Goal: Information Seeking & Learning: Learn about a topic

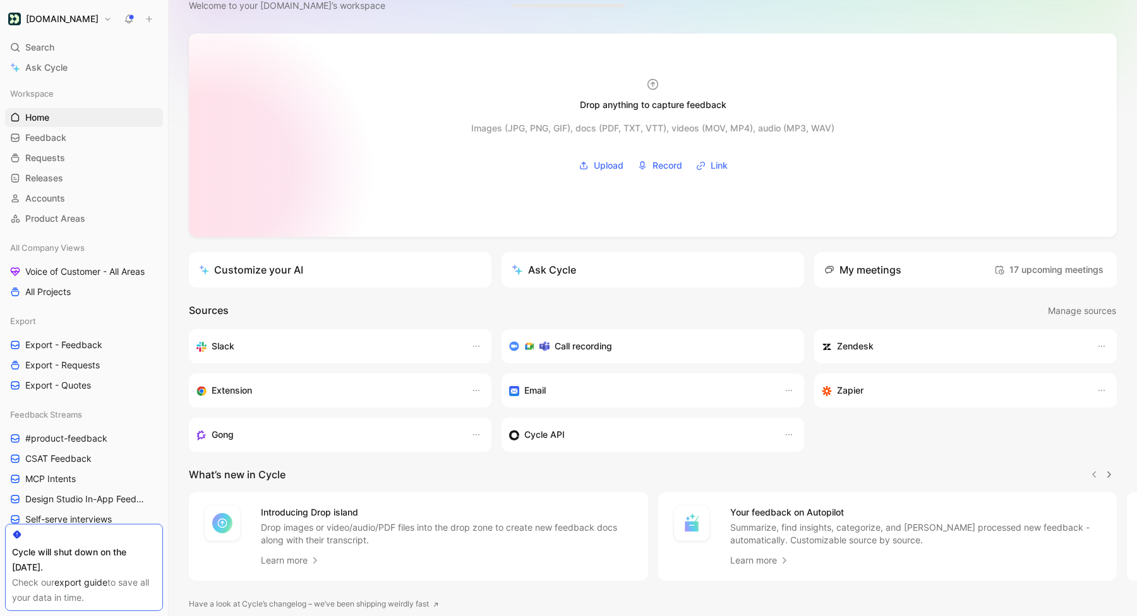
scroll to position [87, 0]
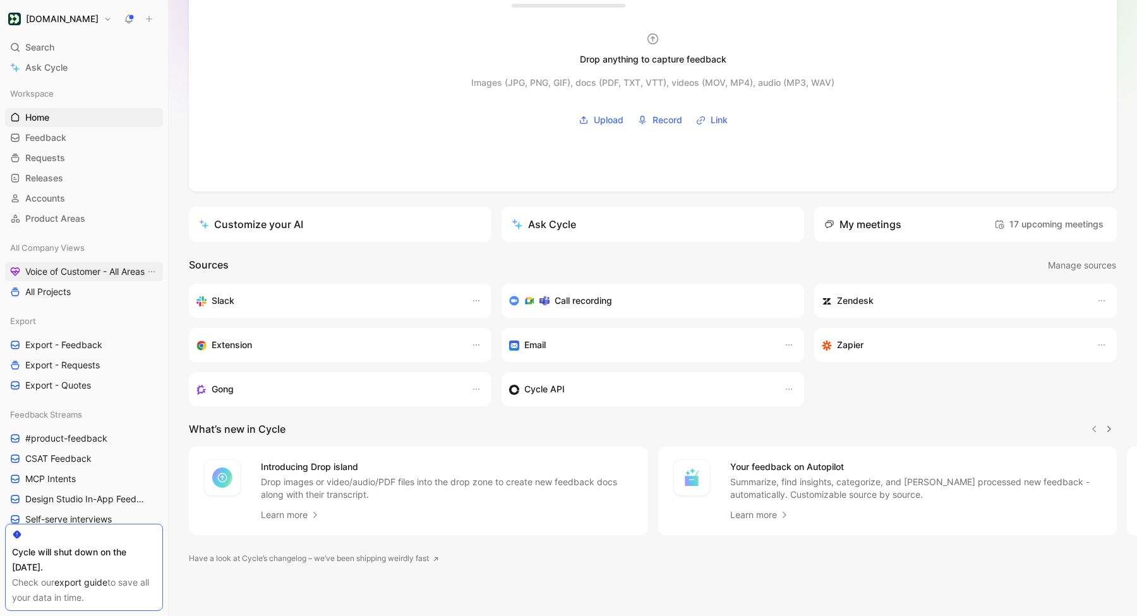
click at [59, 274] on span "Voice of Customer - All Areas" at bounding box center [84, 271] width 119 height 13
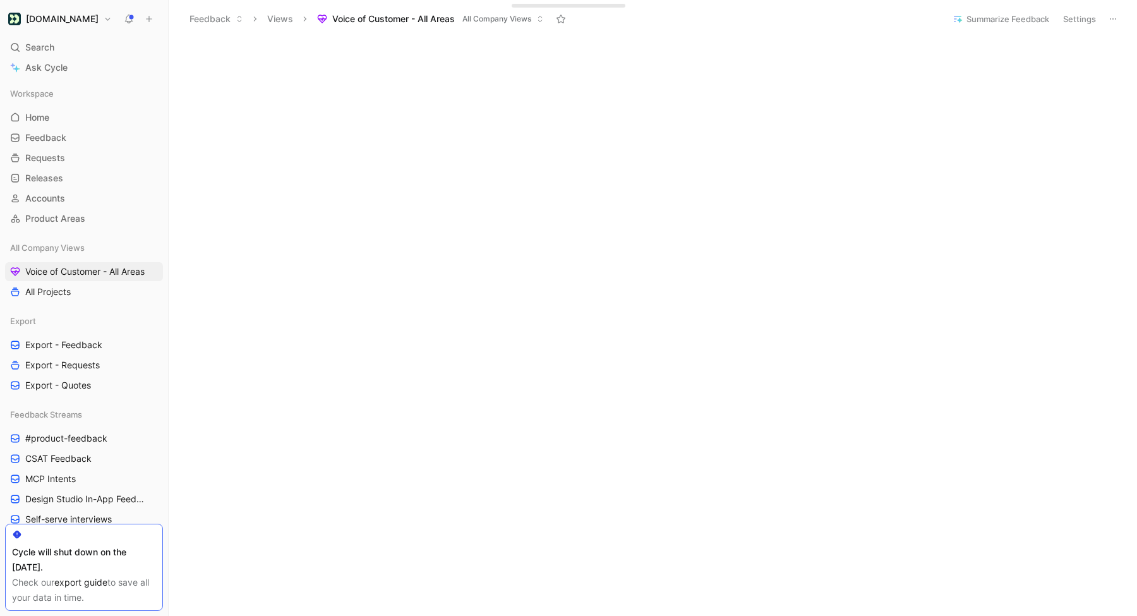
scroll to position [414, 0]
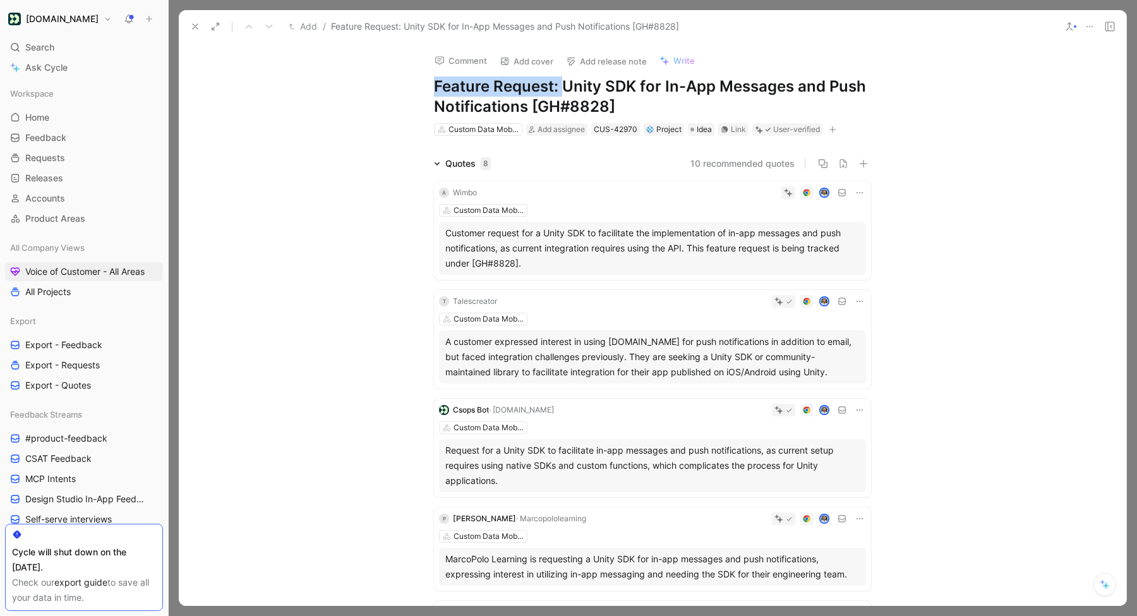
drag, startPoint x: 565, startPoint y: 90, endPoint x: 349, endPoint y: 90, distance: 216.7
click at [349, 90] on div "Comment Add cover Add release note Write Feature Request: Unity SDK for In-App …" at bounding box center [653, 324] width 948 height 563
drag, startPoint x: 600, startPoint y: 95, endPoint x: 413, endPoint y: 95, distance: 186.4
click at [413, 95] on div "Comment Add cover Add release note Write Unity SDK for In-App Messages and Push…" at bounding box center [652, 90] width 485 height 94
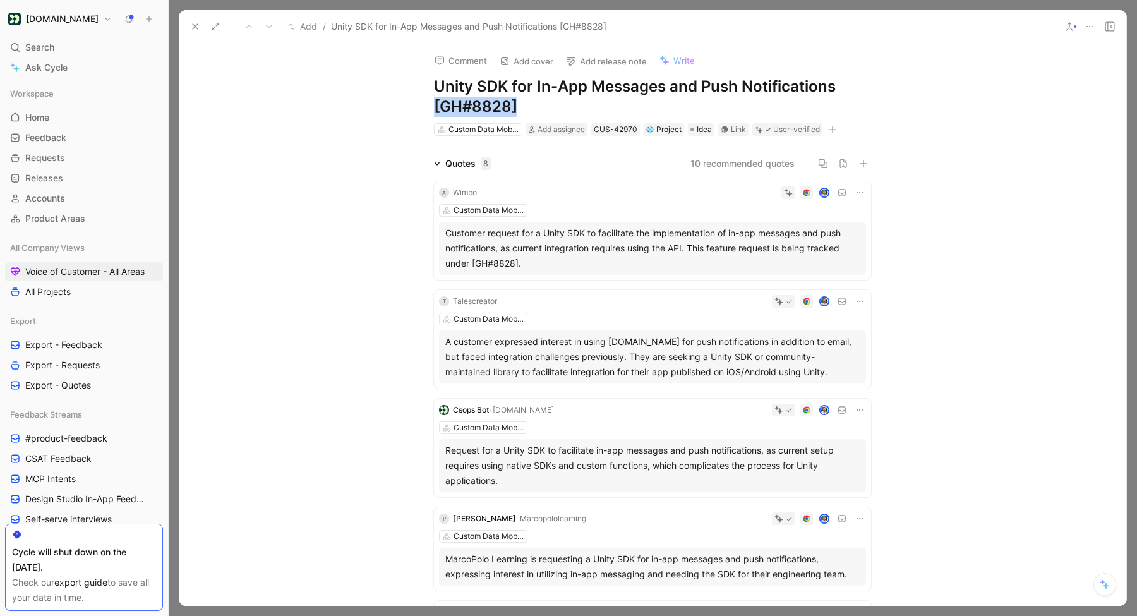
drag, startPoint x: 565, startPoint y: 107, endPoint x: 397, endPoint y: 109, distance: 167.4
click at [397, 109] on div "Comment Add cover Add release note Write Unity SDK for In-App Messages and Push…" at bounding box center [653, 324] width 948 height 563
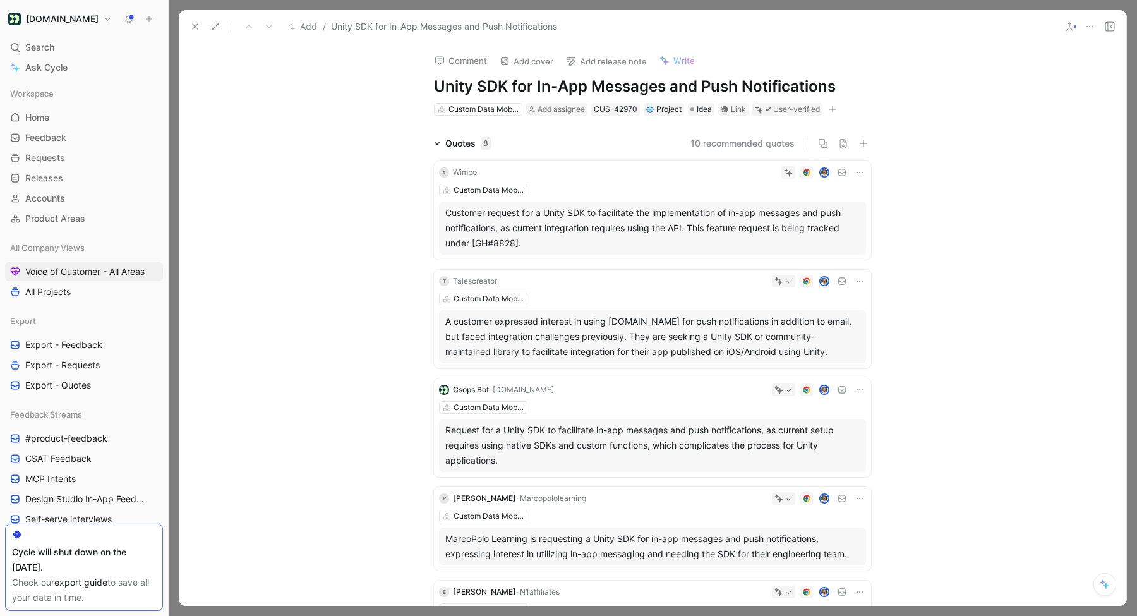
click at [196, 25] on use at bounding box center [195, 26] width 5 height 5
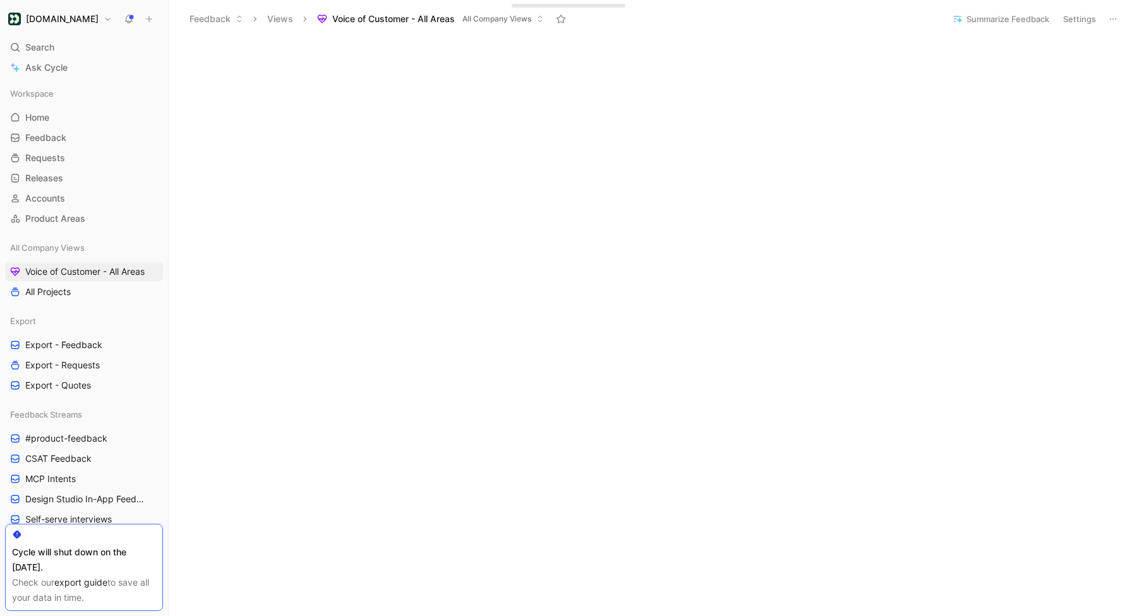
scroll to position [378, 0]
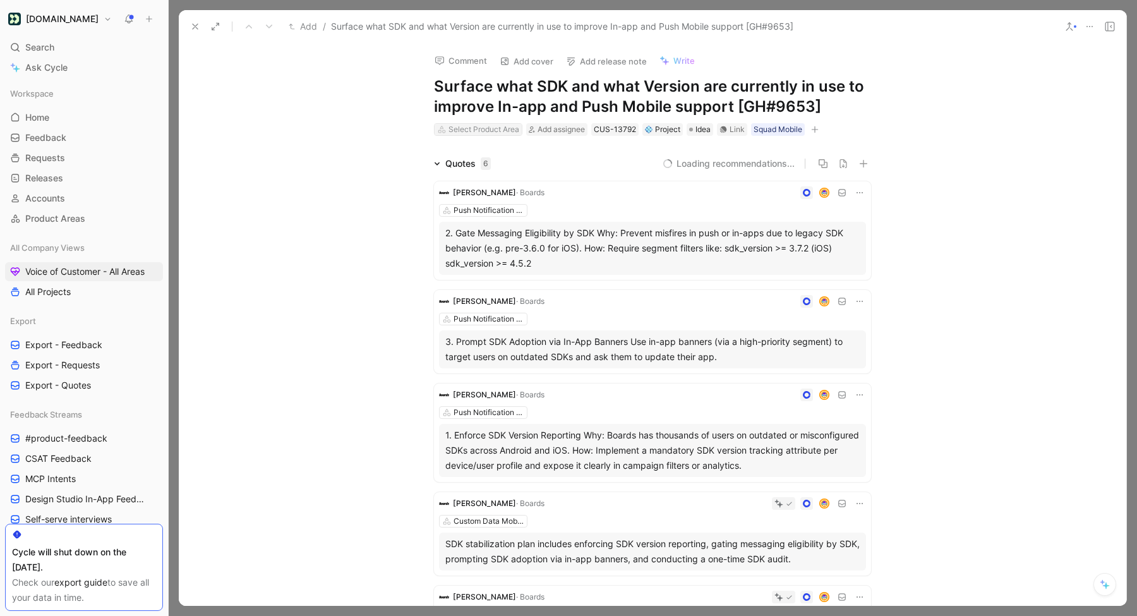
click at [483, 130] on div "Select Product Area" at bounding box center [484, 129] width 71 height 13
type input "push"
click at [492, 181] on span "Notification Delivery" at bounding box center [501, 177] width 83 height 11
click at [727, 112] on h1 "Surface what SDK and what Version are currently in use to improve In-app and Pu…" at bounding box center [652, 96] width 437 height 40
drag, startPoint x: 732, startPoint y: 111, endPoint x: 909, endPoint y: 99, distance: 177.9
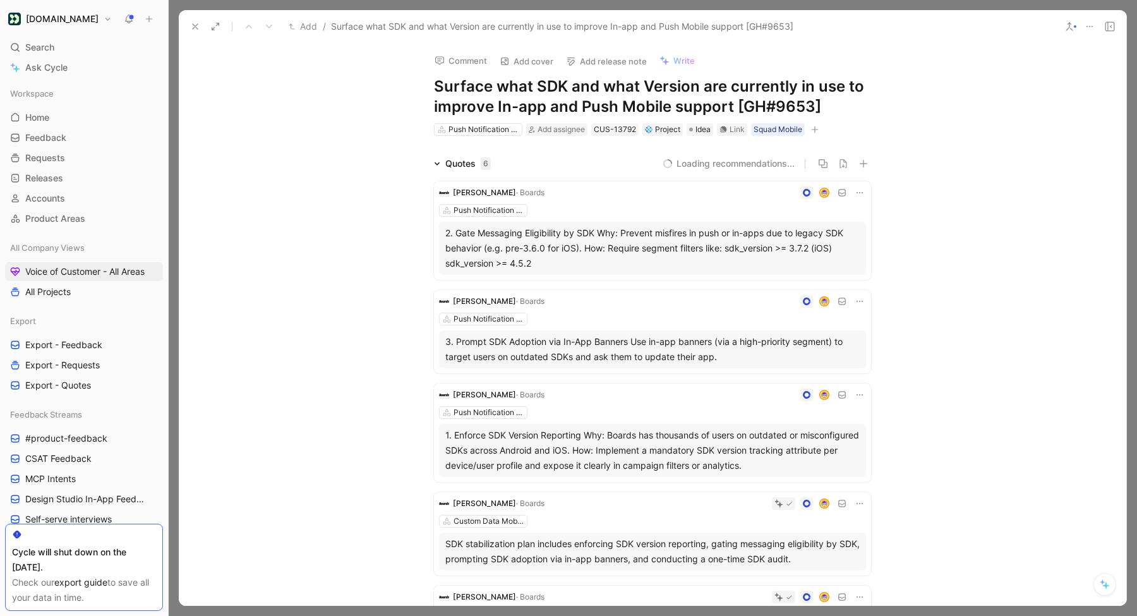
click at [909, 99] on div "Comment Add cover Add release note Write Surface what SDK and what Version are …" at bounding box center [653, 324] width 948 height 563
click at [394, 173] on div "Quotes 6 10 recommended quotes [PERSON_NAME] · Boards Push Notification Deliver…" at bounding box center [653, 469] width 948 height 627
click at [196, 24] on icon at bounding box center [195, 26] width 10 height 10
